Goal: Information Seeking & Learning: Find specific fact

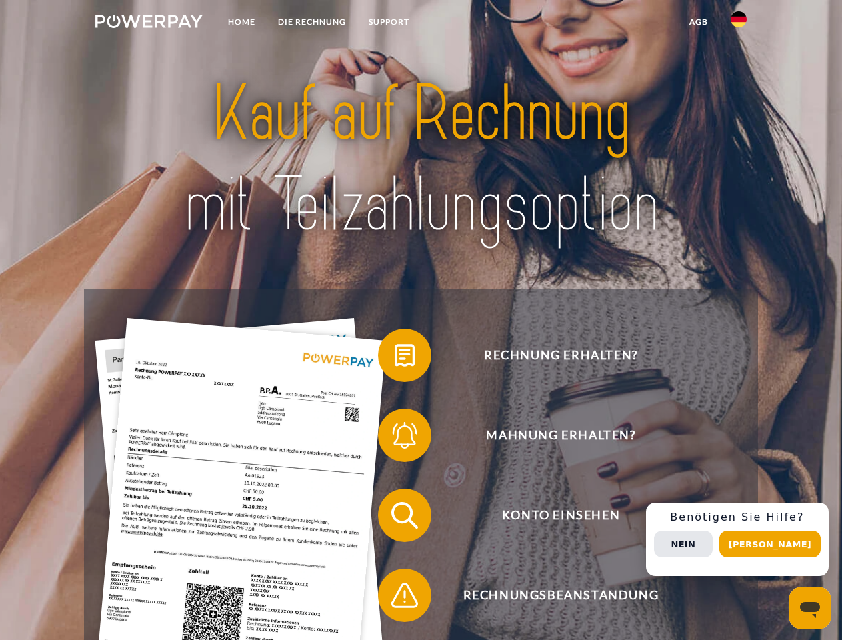
click at [149, 23] on img at bounding box center [148, 21] width 107 height 13
click at [738, 23] on img at bounding box center [738, 19] width 16 height 16
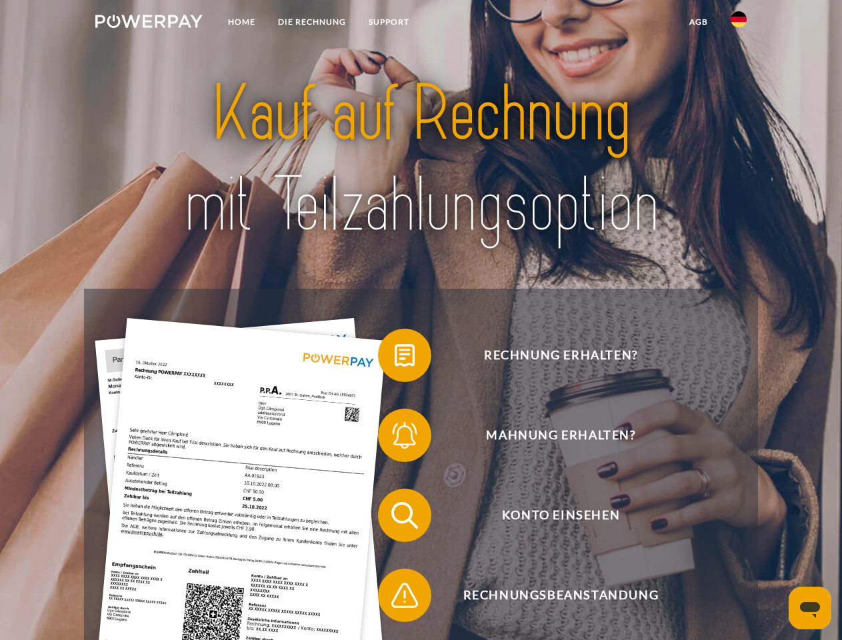
click at [698, 22] on link "agb" at bounding box center [698, 22] width 41 height 24
click at [395, 358] on span at bounding box center [384, 355] width 67 height 67
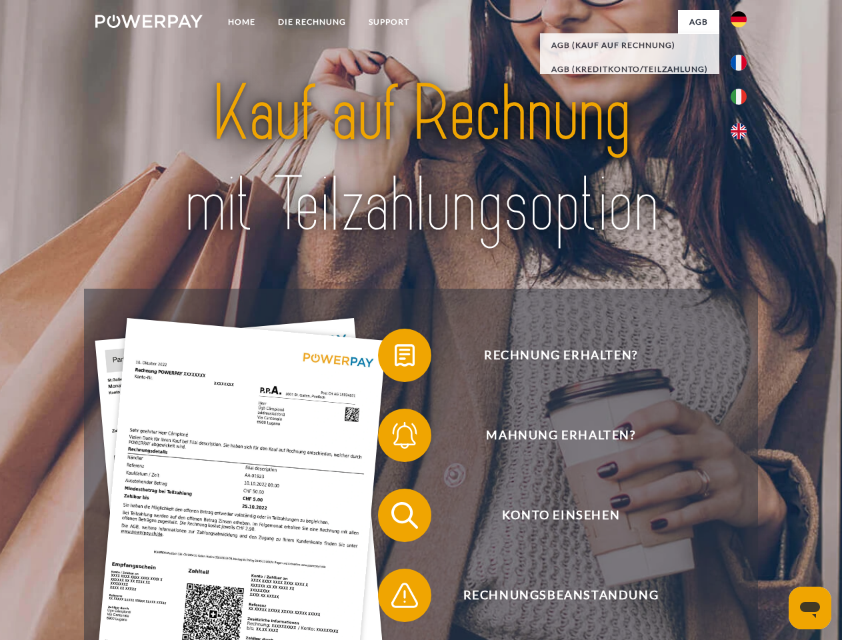
click at [395, 438] on span at bounding box center [384, 435] width 67 height 67
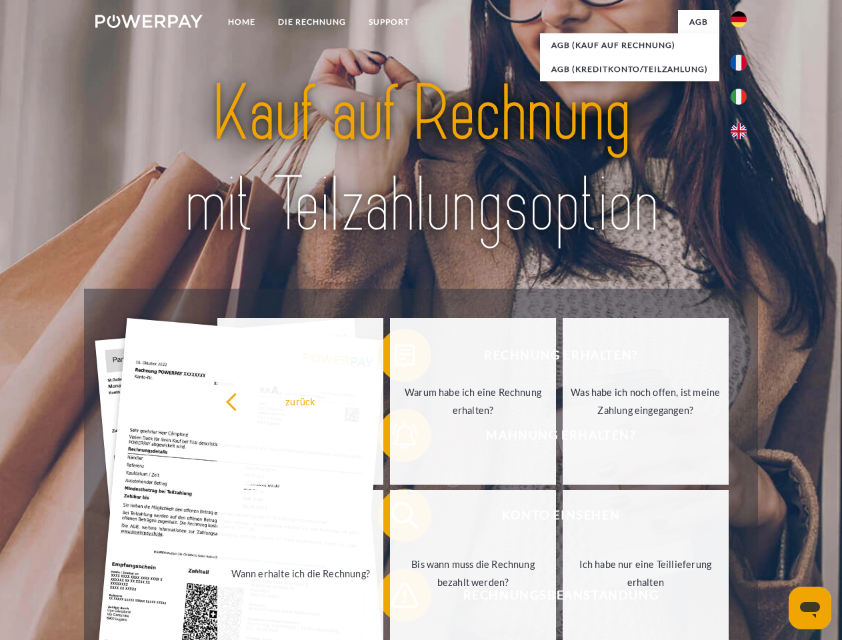
click at [395, 518] on link "Bis wann muss die Rechnung bezahlt werden?" at bounding box center [473, 573] width 166 height 167
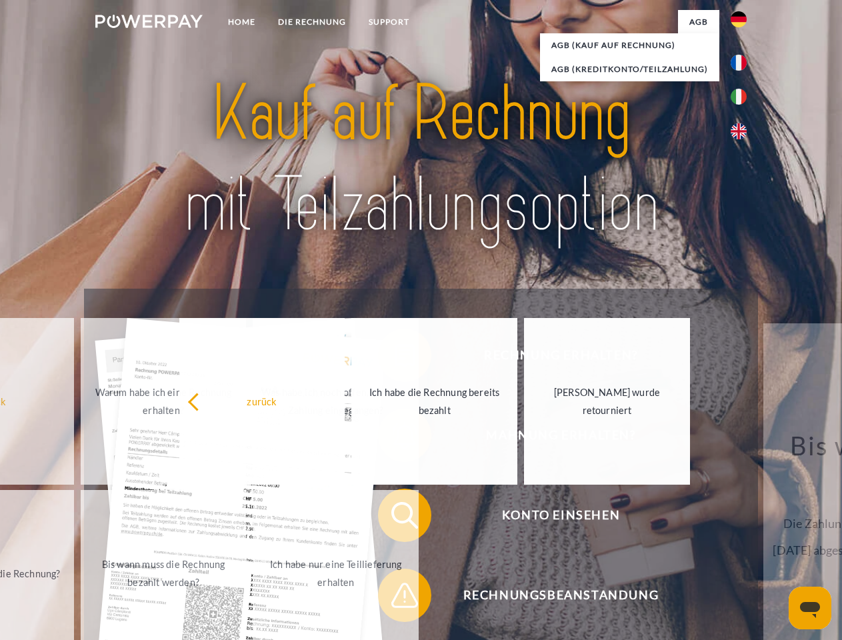
click at [395, 598] on span at bounding box center [384, 595] width 67 height 67
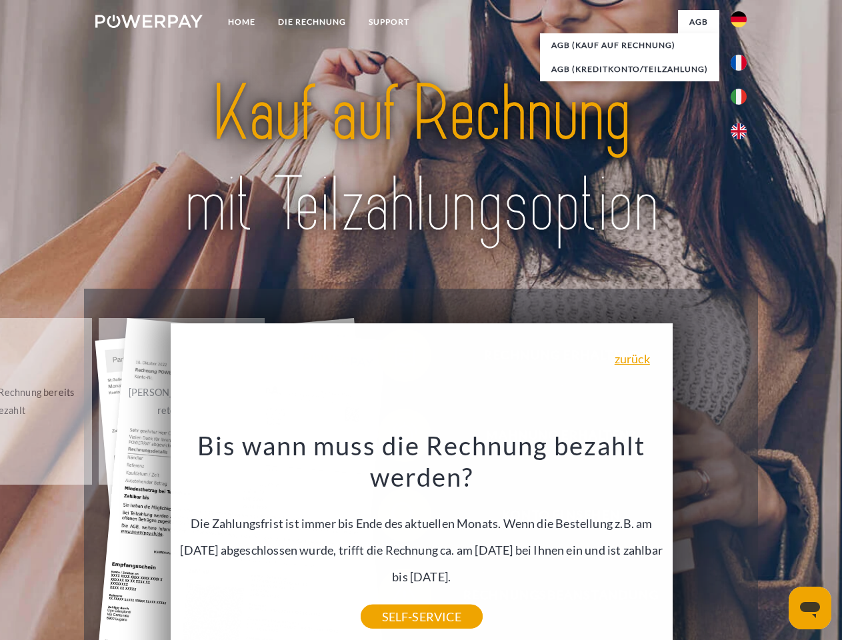
click at [742, 539] on div "Rechnung erhalten? Mahnung erhalten? Konto einsehen" at bounding box center [420, 555] width 673 height 533
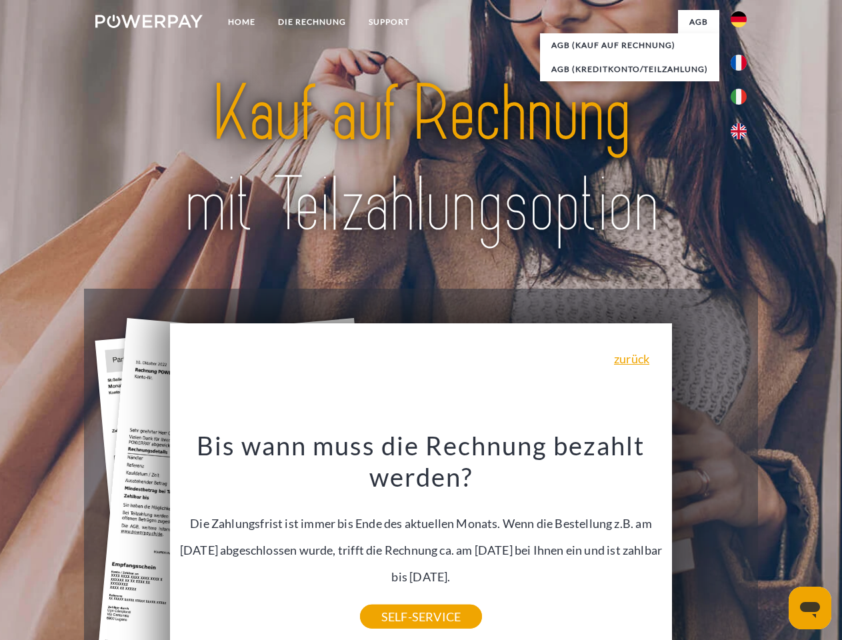
click at [709, 542] on span "Konto einsehen" at bounding box center [560, 514] width 327 height 53
click at [774, 544] on header "Home DIE RECHNUNG SUPPORT" at bounding box center [421, 460] width 842 height 920
